Goal: Transaction & Acquisition: Subscribe to service/newsletter

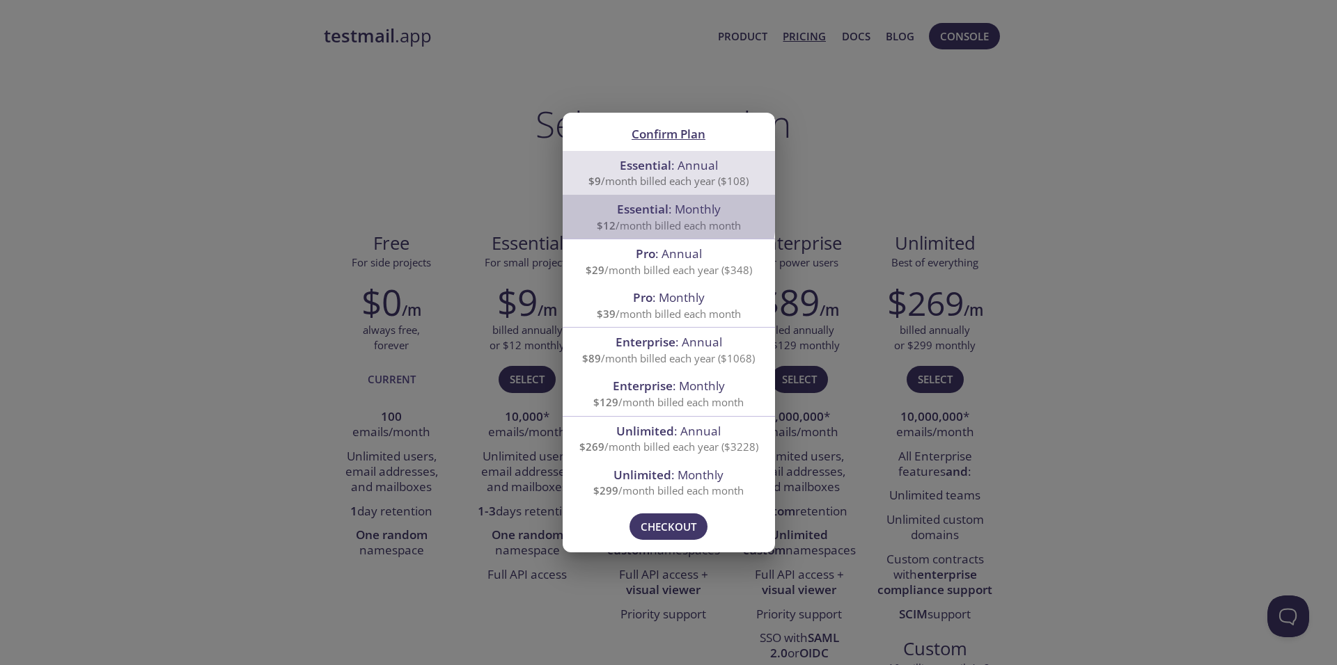
drag, startPoint x: 626, startPoint y: 212, endPoint x: 638, endPoint y: 207, distance: 13.1
click at [626, 213] on span "Essential" at bounding box center [643, 209] width 52 height 16
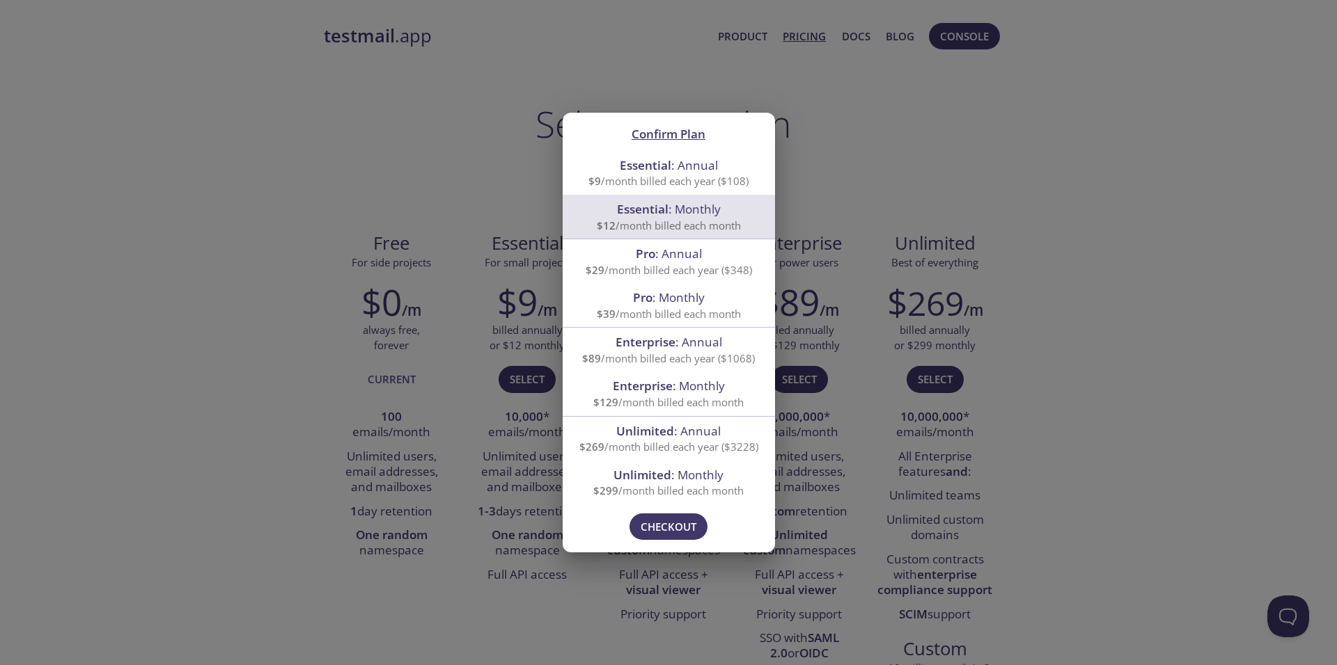
click at [682, 214] on span "Essential : Monthly" at bounding box center [669, 209] width 104 height 16
click at [668, 533] on span "Checkout" at bounding box center [668, 527] width 56 height 18
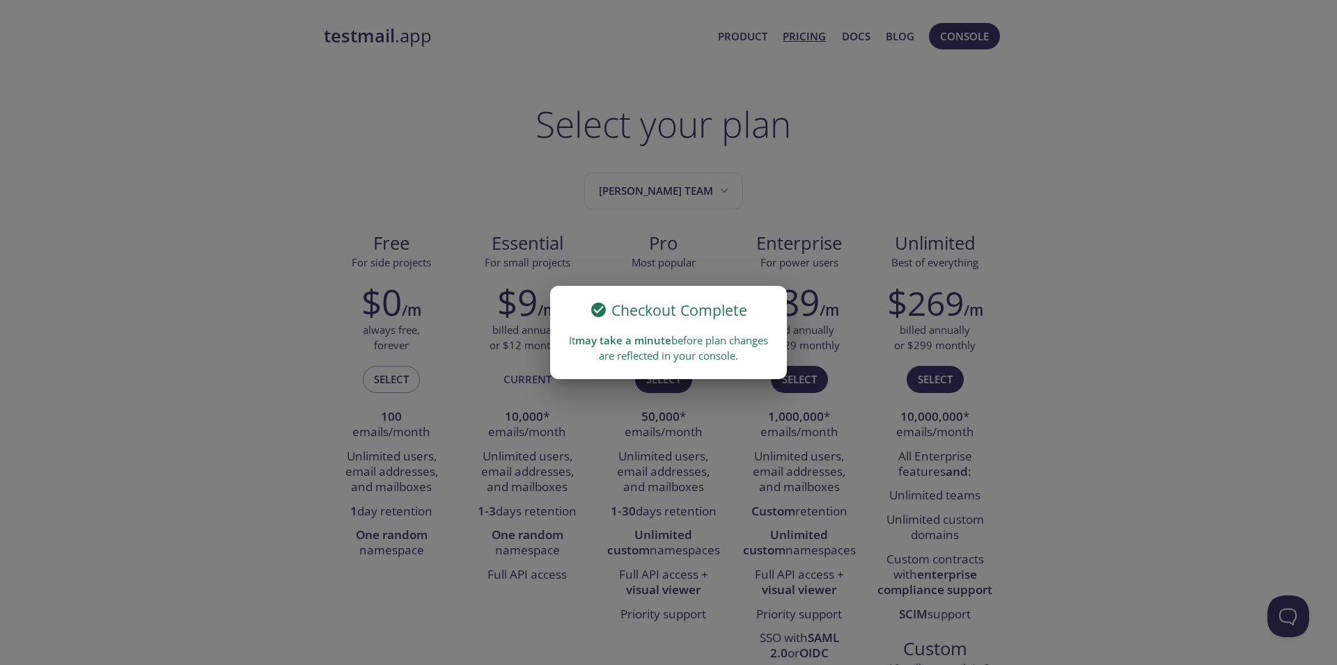
drag, startPoint x: 597, startPoint y: 400, endPoint x: 606, endPoint y: 399, distance: 8.4
click at [597, 400] on div "Checkout Complete It may take a minute before plan changes are reflected in you…" at bounding box center [668, 332] width 1337 height 665
